Goal: Check status: Check status

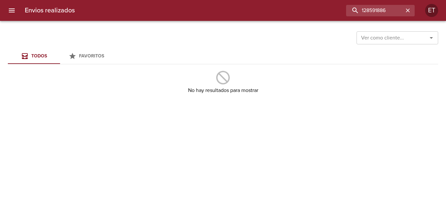
drag, startPoint x: 0, startPoint y: 0, endPoint x: 228, endPoint y: -27, distance: 229.6
click at [228, 0] on html "Envios realizados 128591886 ET Ver como cliente... Ver como cliente... Todos Fa…" at bounding box center [223, 0] width 446 height 0
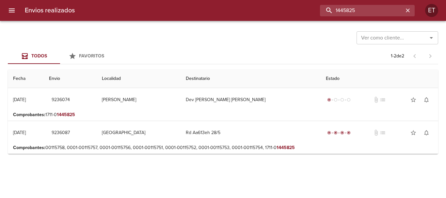
drag, startPoint x: 372, startPoint y: 8, endPoint x: 280, endPoint y: -6, distance: 93.0
click at [280, 0] on html "Envios realizados 1445825 ET Ver como cliente... Ver como cliente... Todos Favo…" at bounding box center [223, 0] width 446 height 0
paste input "52947"
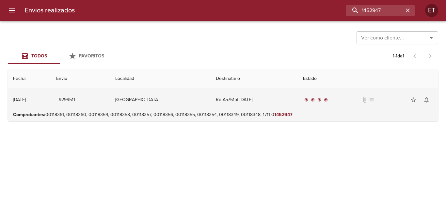
click at [244, 100] on td "Rd Aa751pf [DATE]" at bounding box center [253, 99] width 87 height 23
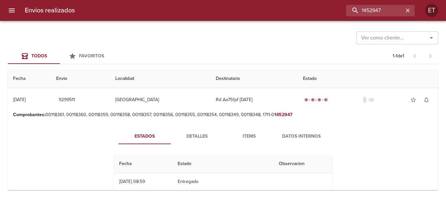
click at [253, 134] on span "Items" at bounding box center [249, 136] width 44 height 8
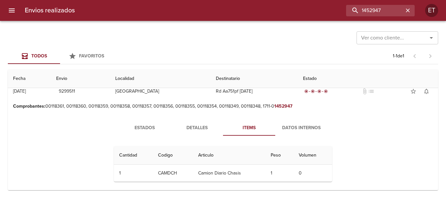
scroll to position [13, 0]
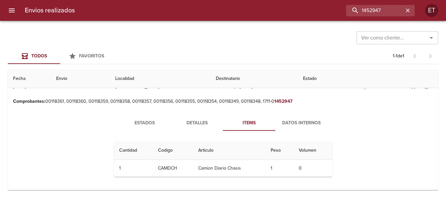
click at [194, 119] on span "Detalles" at bounding box center [197, 123] width 44 height 8
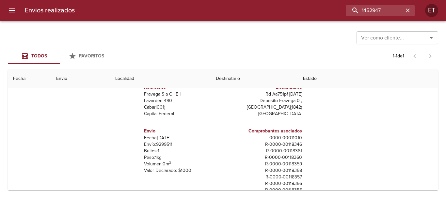
scroll to position [33, 0]
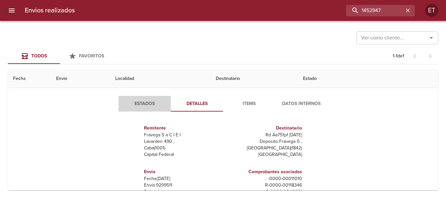
click at [133, 98] on button "Estados" at bounding box center [144, 104] width 52 height 16
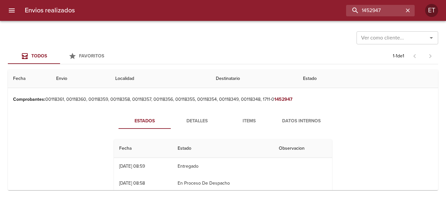
scroll to position [0, 0]
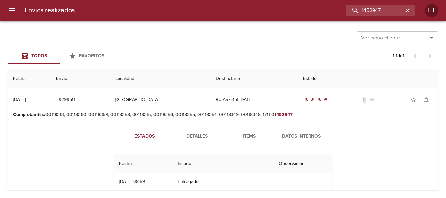
click at [284, 115] on em "1452947" at bounding box center [283, 115] width 18 height 6
copy p "0 1452947"
click at [377, 17] on div "Envios realizados 1452947 ET" at bounding box center [223, 10] width 446 height 21
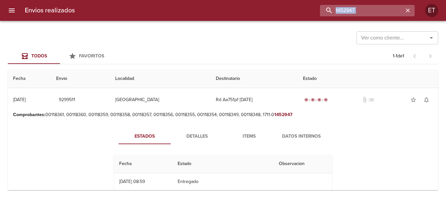
click at [379, 11] on input "1452947" at bounding box center [362, 10] width 84 height 11
paste input "0"
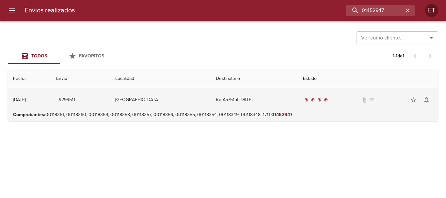
click at [240, 104] on td "Rd Aa751pf [DATE]" at bounding box center [253, 99] width 87 height 23
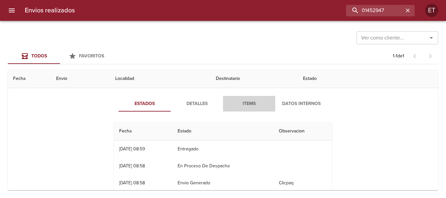
drag, startPoint x: 240, startPoint y: 98, endPoint x: 206, endPoint y: 100, distance: 34.4
click at [240, 98] on button "Items" at bounding box center [249, 104] width 52 height 16
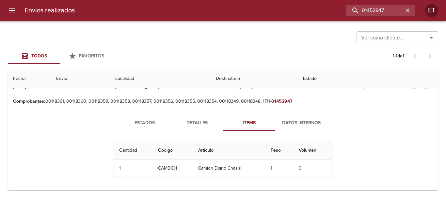
click at [201, 107] on td "Comprobantes : 00118361, 00118360, 00118359, 00118358, 00118357, 00118356, 0011…" at bounding box center [223, 102] width 430 height 9
click at [193, 119] on span "Detalles" at bounding box center [197, 123] width 44 height 8
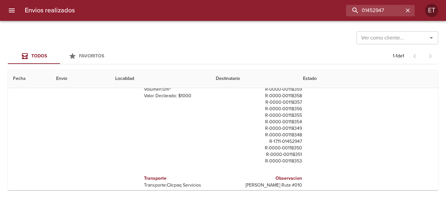
scroll to position [98, 0]
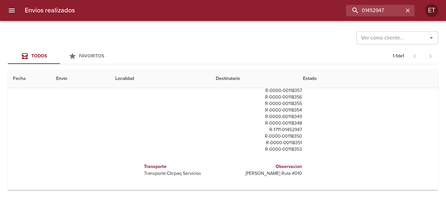
click at [270, 170] on h6 "Observacion" at bounding box center [263, 166] width 76 height 7
click at [276, 178] on div "Observacion [PERSON_NAME] Ruta #010" at bounding box center [263, 169] width 76 height 19
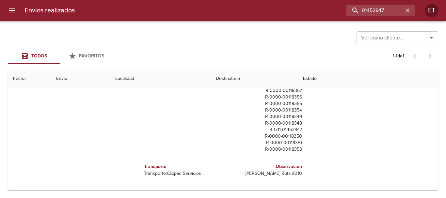
click at [276, 175] on p "[PERSON_NAME] Ruta #010" at bounding box center [263, 173] width 76 height 7
click at [372, 159] on div "Estados Detalles Items Datos Internos Remitente Fravega S a [STREET_ADDRESS] Ca…" at bounding box center [222, 106] width 419 height 167
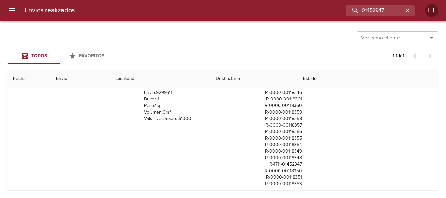
scroll to position [0, 0]
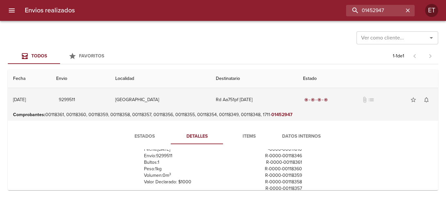
click at [277, 110] on td "Rd Aa751pf [DATE]" at bounding box center [253, 99] width 87 height 23
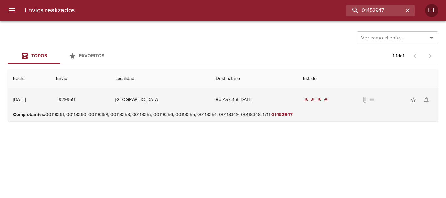
click at [273, 102] on td "Rd Aa751pf [DATE]" at bounding box center [253, 99] width 87 height 23
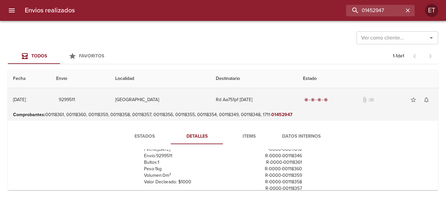
click at [270, 102] on td "Rd Aa751pf [DATE]" at bounding box center [253, 99] width 87 height 23
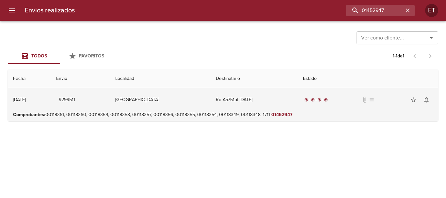
click at [259, 99] on td "Rd Aa751pf [DATE]" at bounding box center [253, 99] width 87 height 23
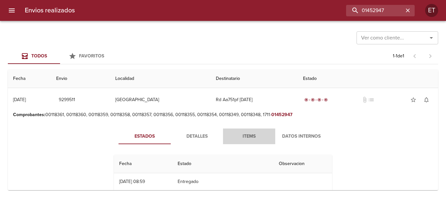
click at [242, 133] on span "Items" at bounding box center [249, 136] width 44 height 8
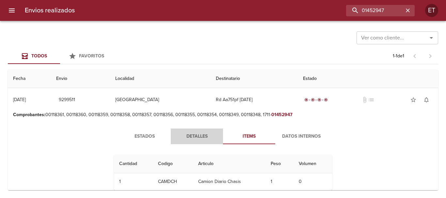
click at [185, 134] on span "Detalles" at bounding box center [197, 136] width 44 height 8
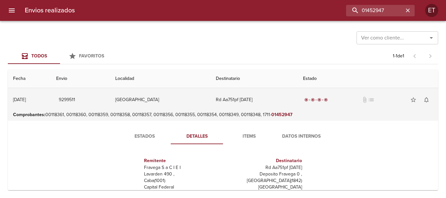
click at [263, 99] on td "Rd Aa751pf [DATE]" at bounding box center [253, 99] width 87 height 23
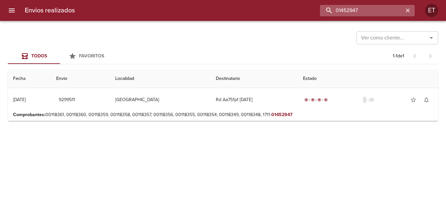
click at [377, 14] on input "01452947" at bounding box center [362, 10] width 84 height 11
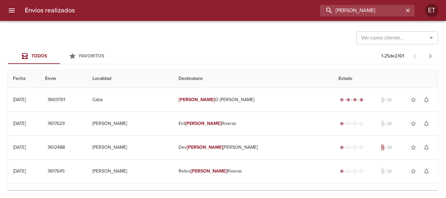
drag, startPoint x: 355, startPoint y: 6, endPoint x: 233, endPoint y: -3, distance: 122.7
click at [233, 0] on html "Envios realizados [PERSON_NAME] ET Ver como cliente... Ver como cliente... Todo…" at bounding box center [223, 0] width 446 height 0
type input "[PERSON_NAME]"
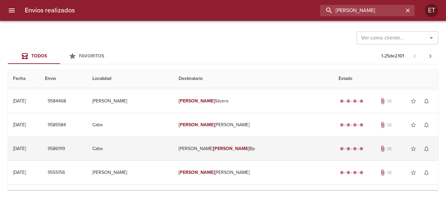
scroll to position [261, 0]
